Goal: Subscribe to service/newsletter

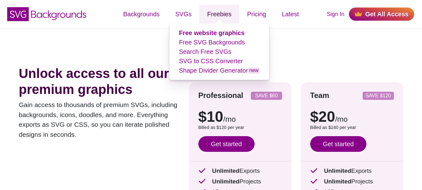
click at [220, 14] on link "Freebies" at bounding box center [219, 14] width 40 height 19
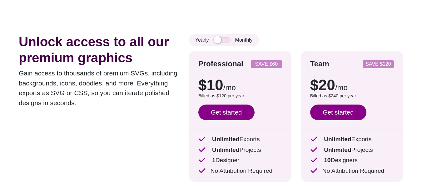
scroll to position [31, 0]
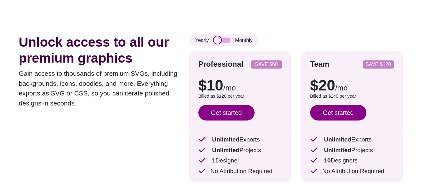
click at [214, 43] on input "checkbox" at bounding box center [222, 41] width 17 height 6
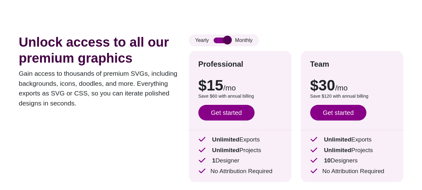
click at [225, 40] on input "checkbox" at bounding box center [222, 41] width 17 height 6
checkbox input "false"
